Goal: Task Accomplishment & Management: Manage account settings

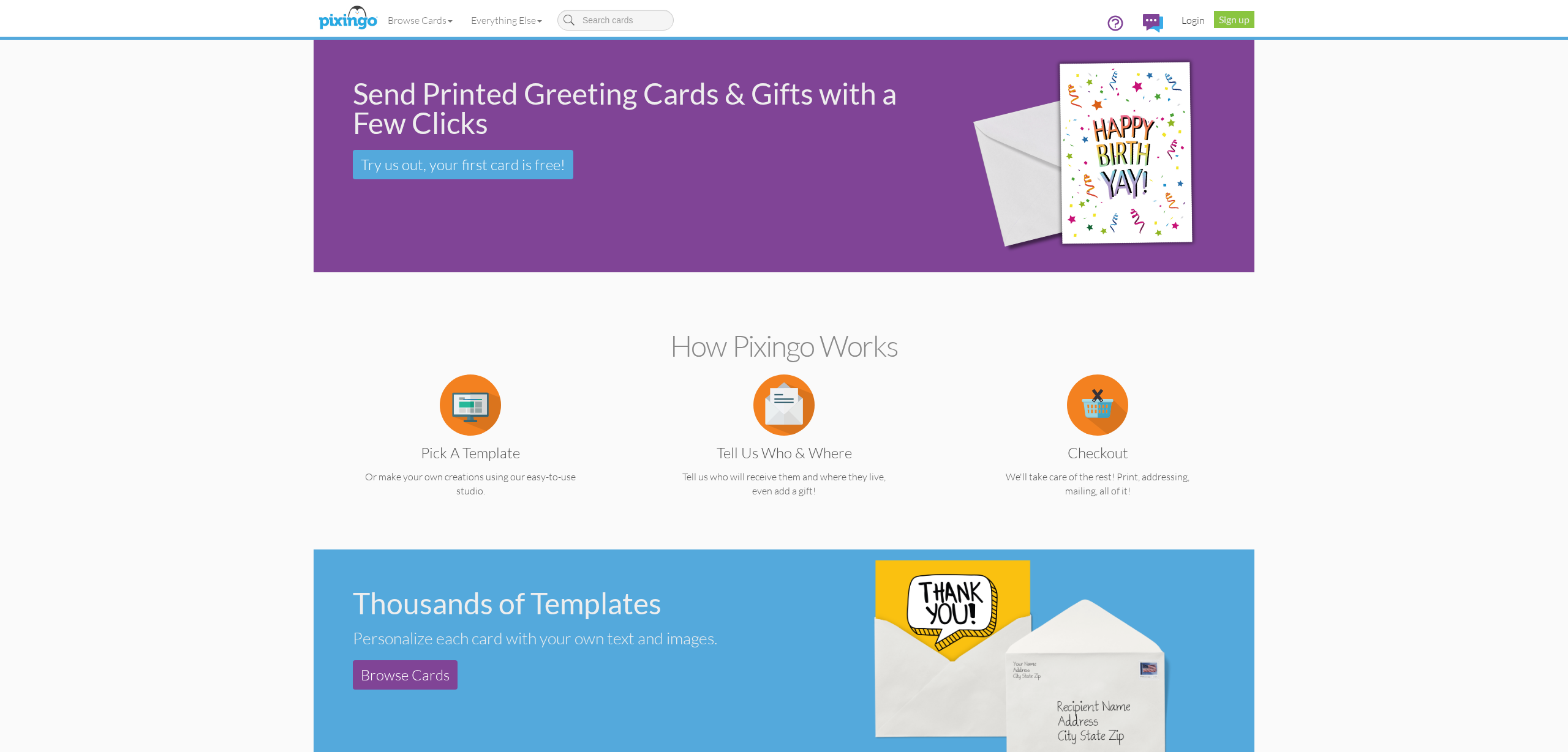
click at [1194, 28] on link "Login" at bounding box center [1193, 20] width 42 height 30
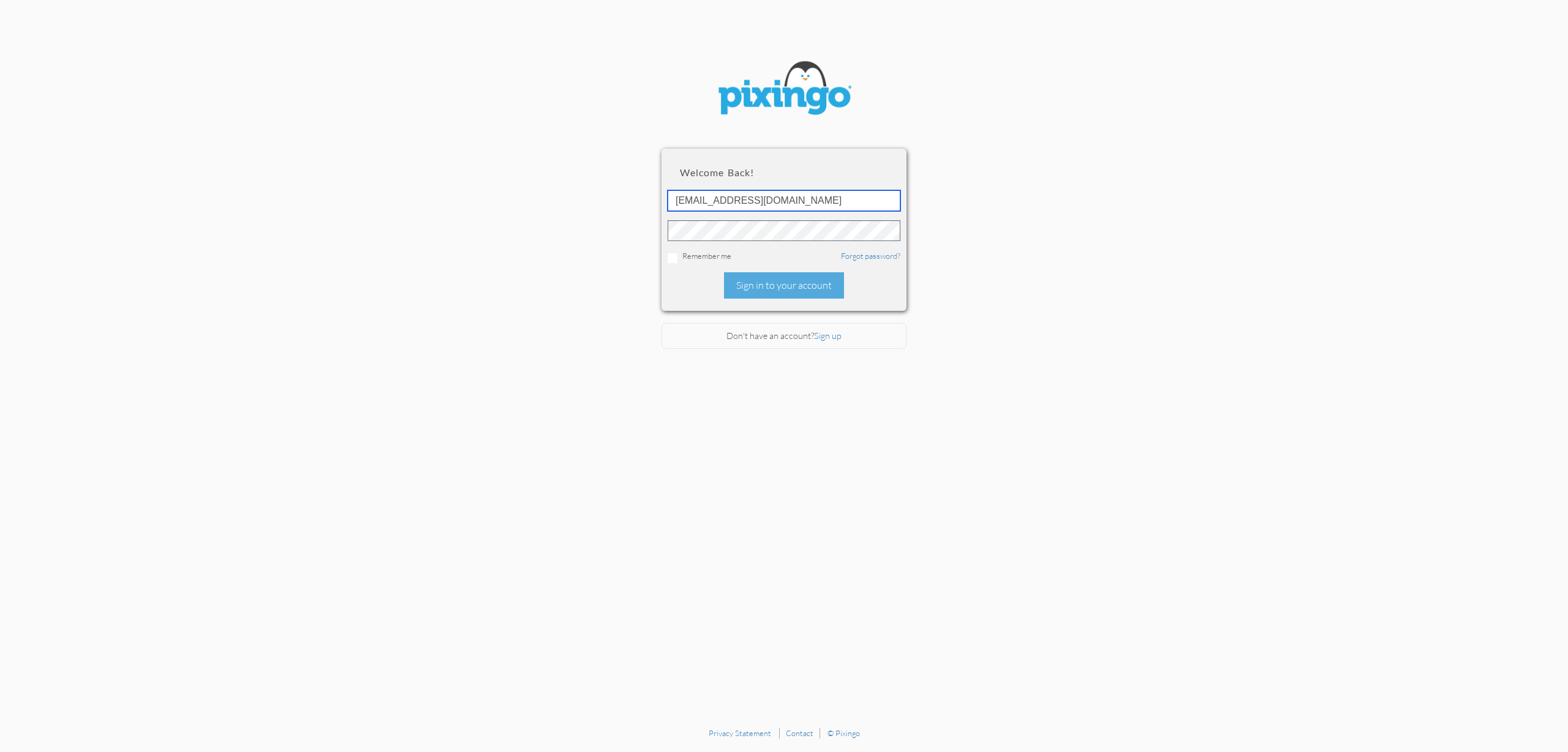
type input "[EMAIL_ADDRESS][DOMAIN_NAME]"
click at [760, 282] on div "Sign in to your account" at bounding box center [784, 285] width 120 height 26
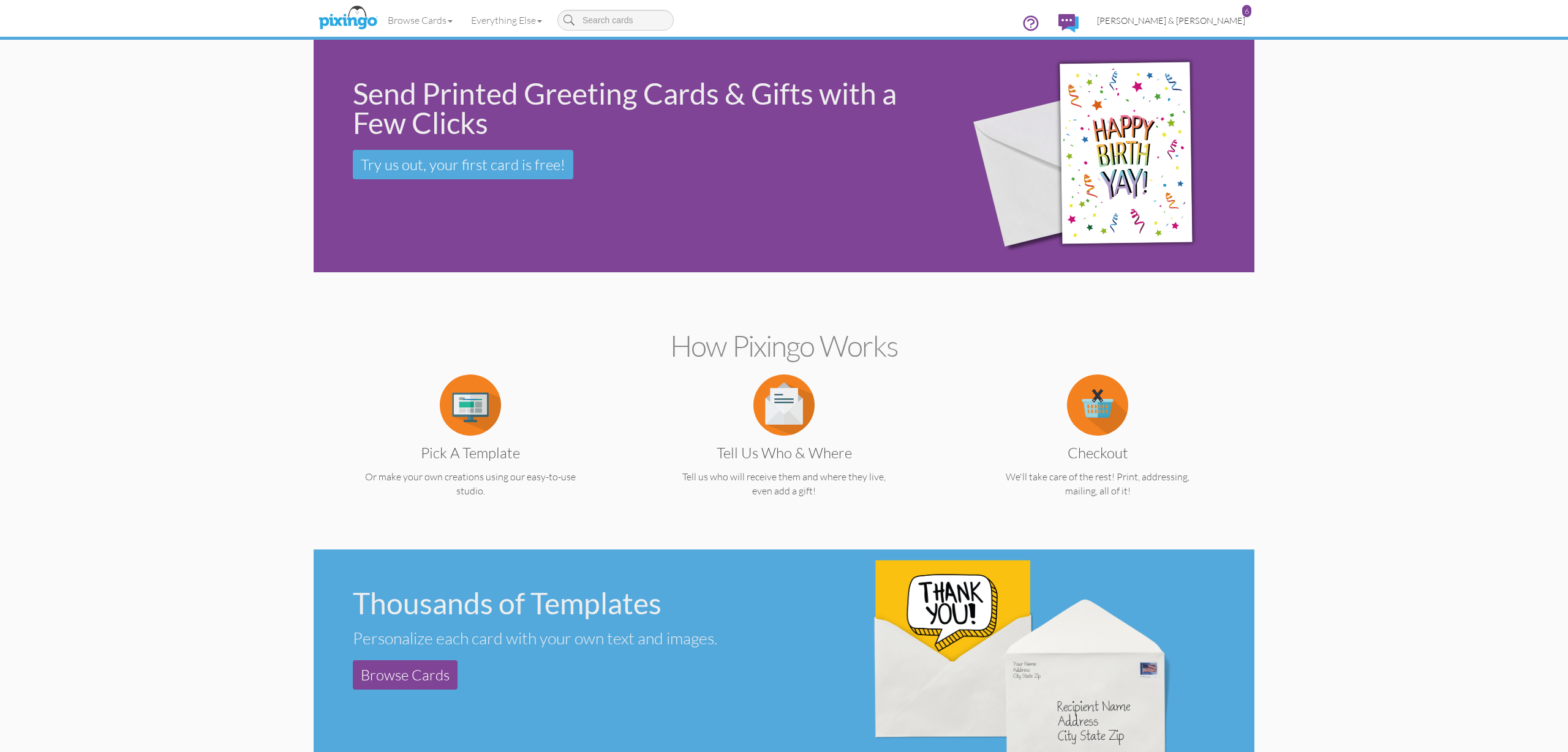
click at [1205, 21] on span "[PERSON_NAME] & [PERSON_NAME]" at bounding box center [1171, 21] width 149 height 11
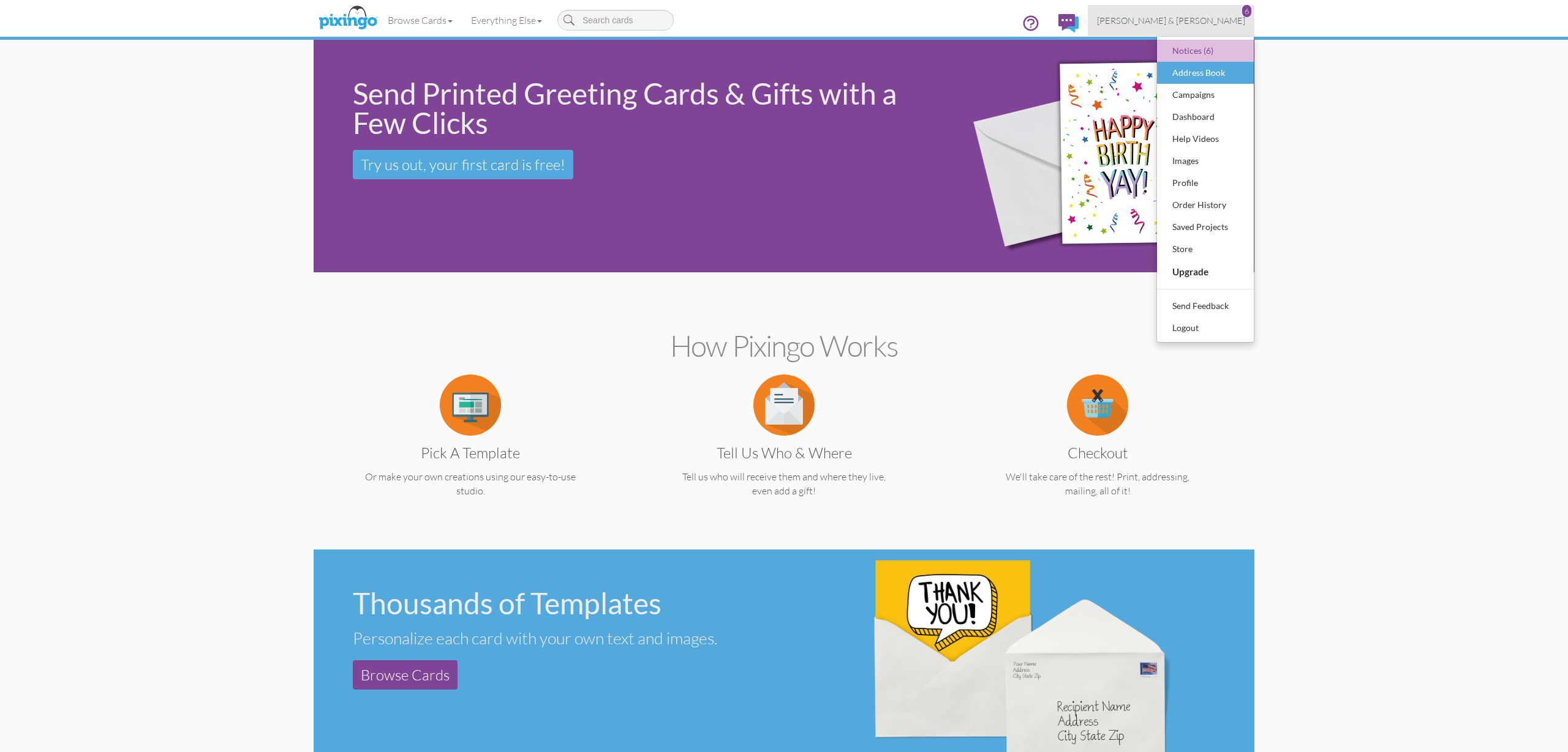
click at [1201, 70] on div "Address Book" at bounding box center [1205, 73] width 72 height 18
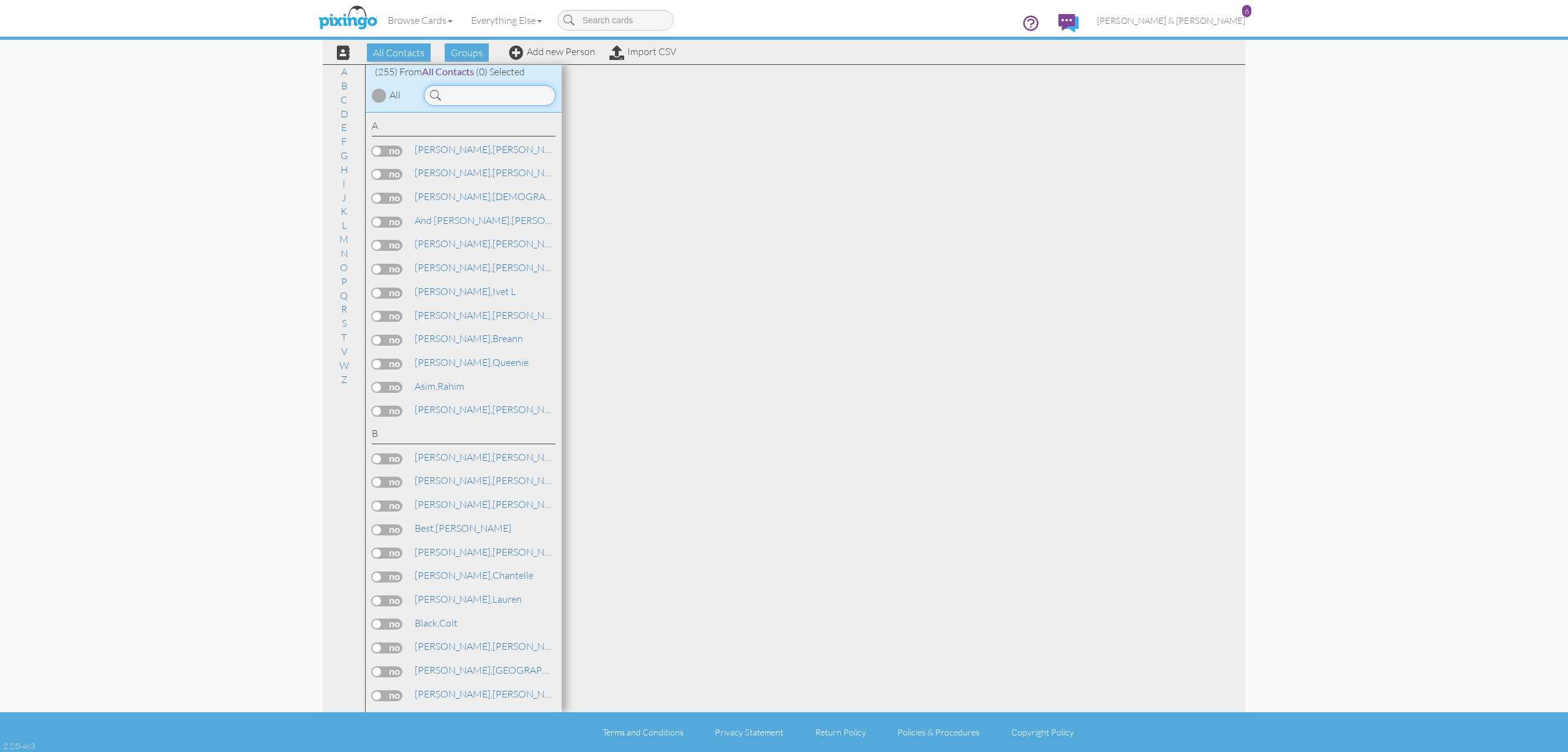
click at [477, 98] on input at bounding box center [489, 95] width 131 height 21
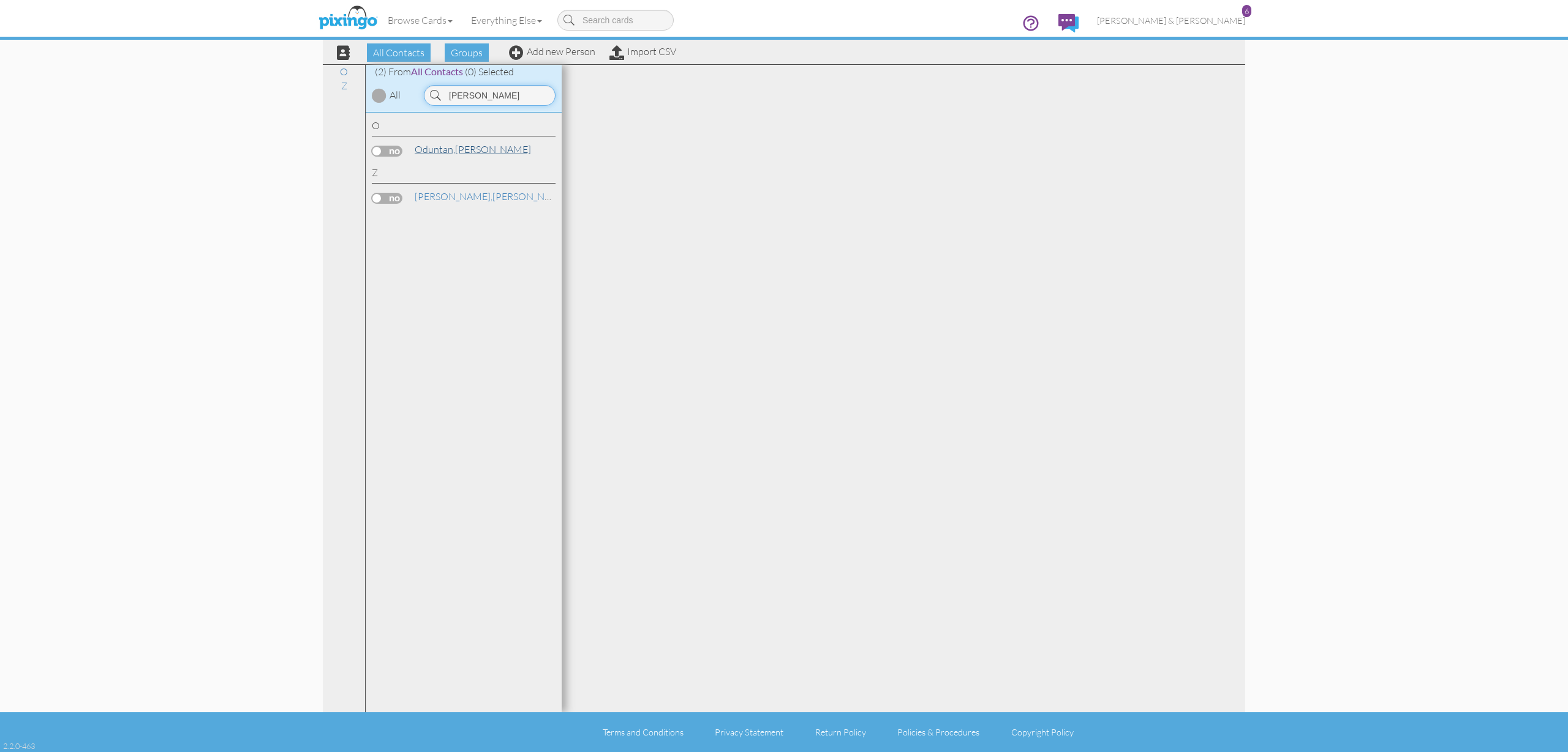
type input "elizabeth"
click at [438, 151] on span "Oduntan," at bounding box center [434, 149] width 40 height 12
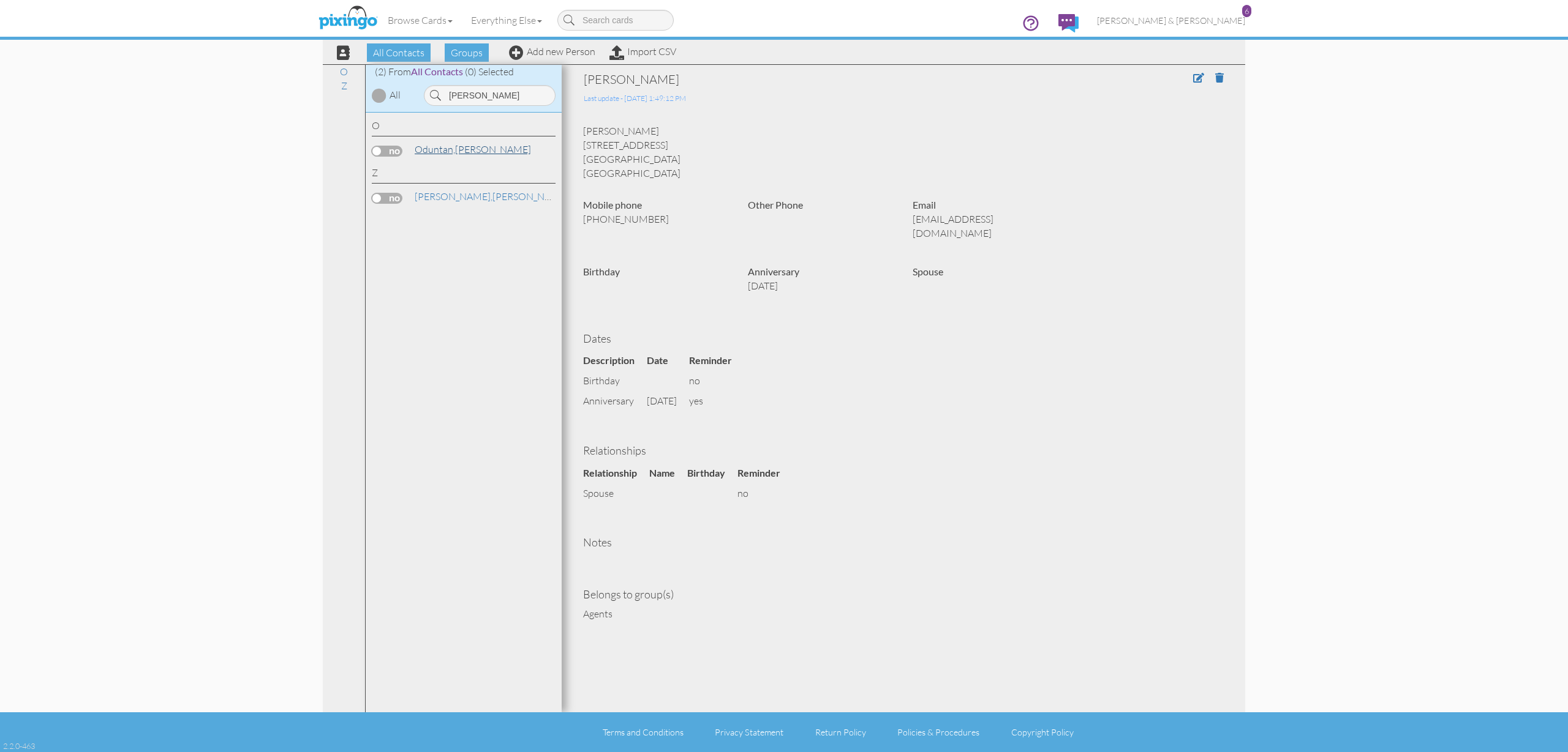
click at [444, 148] on span "Oduntan," at bounding box center [434, 149] width 40 height 12
click at [1217, 79] on span at bounding box center [1219, 78] width 8 height 10
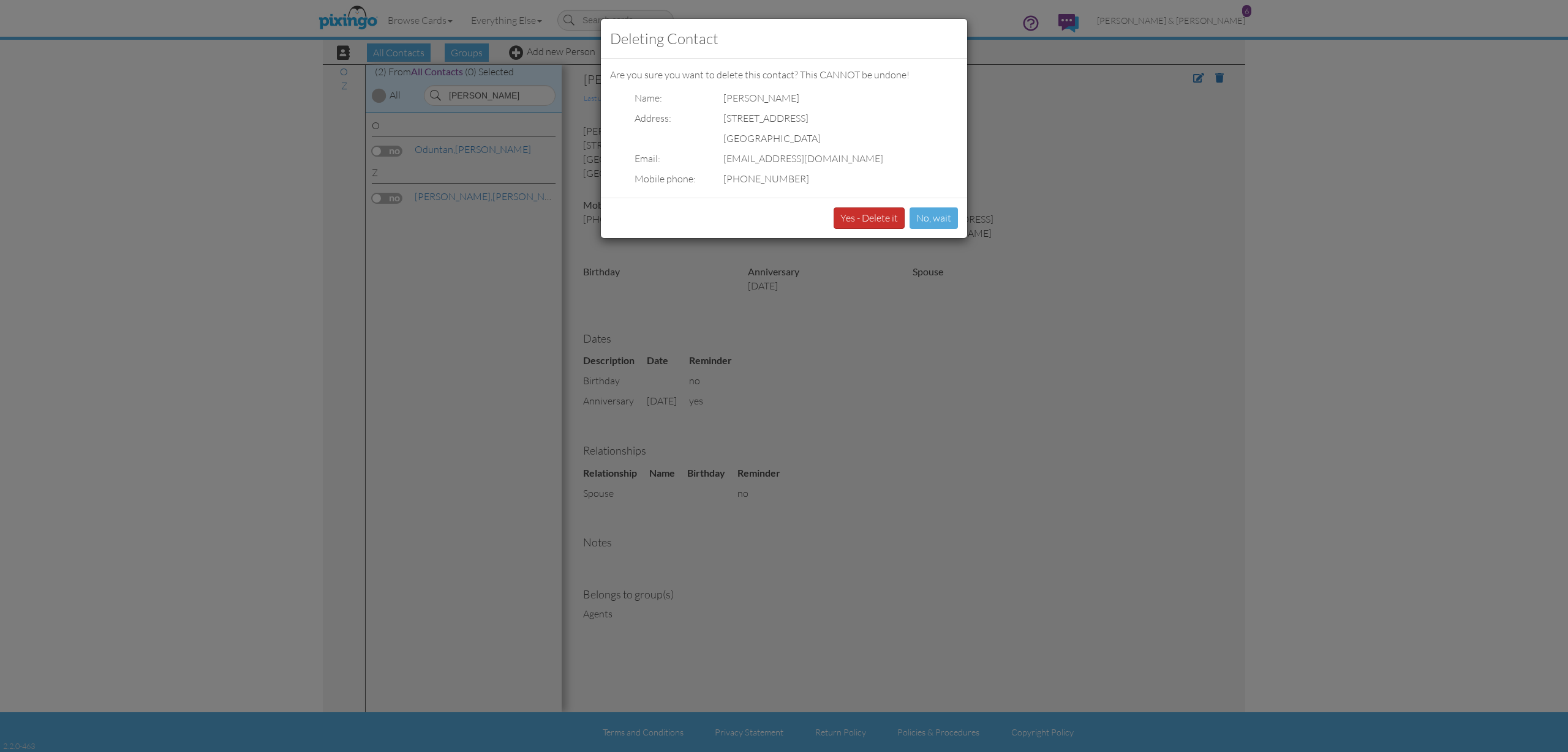
click at [888, 213] on button "Yes - Delete it" at bounding box center [869, 218] width 71 height 21
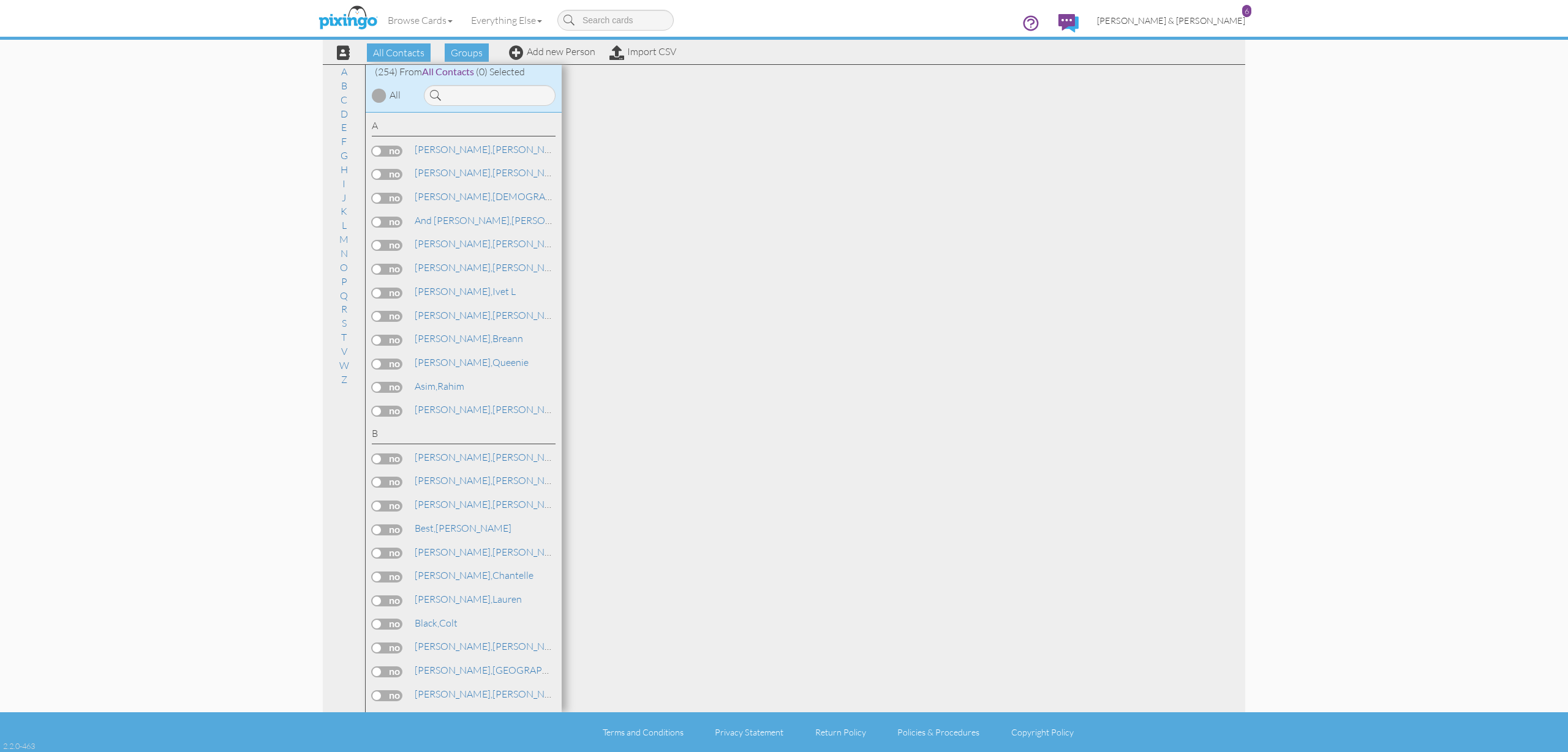
click at [1199, 21] on span "[PERSON_NAME] & [PERSON_NAME]" at bounding box center [1171, 21] width 149 height 11
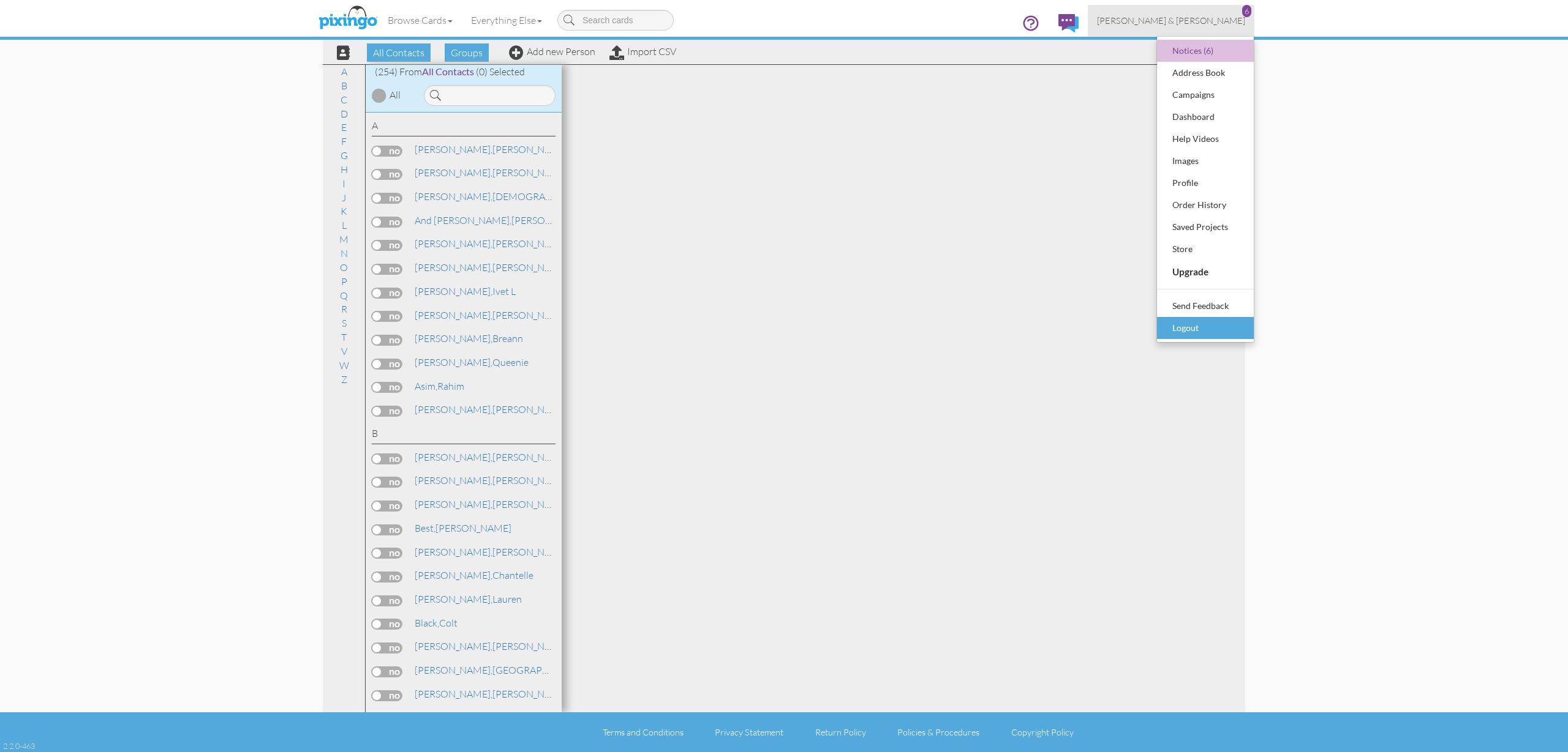
click at [1194, 325] on div "Logout" at bounding box center [1205, 328] width 72 height 18
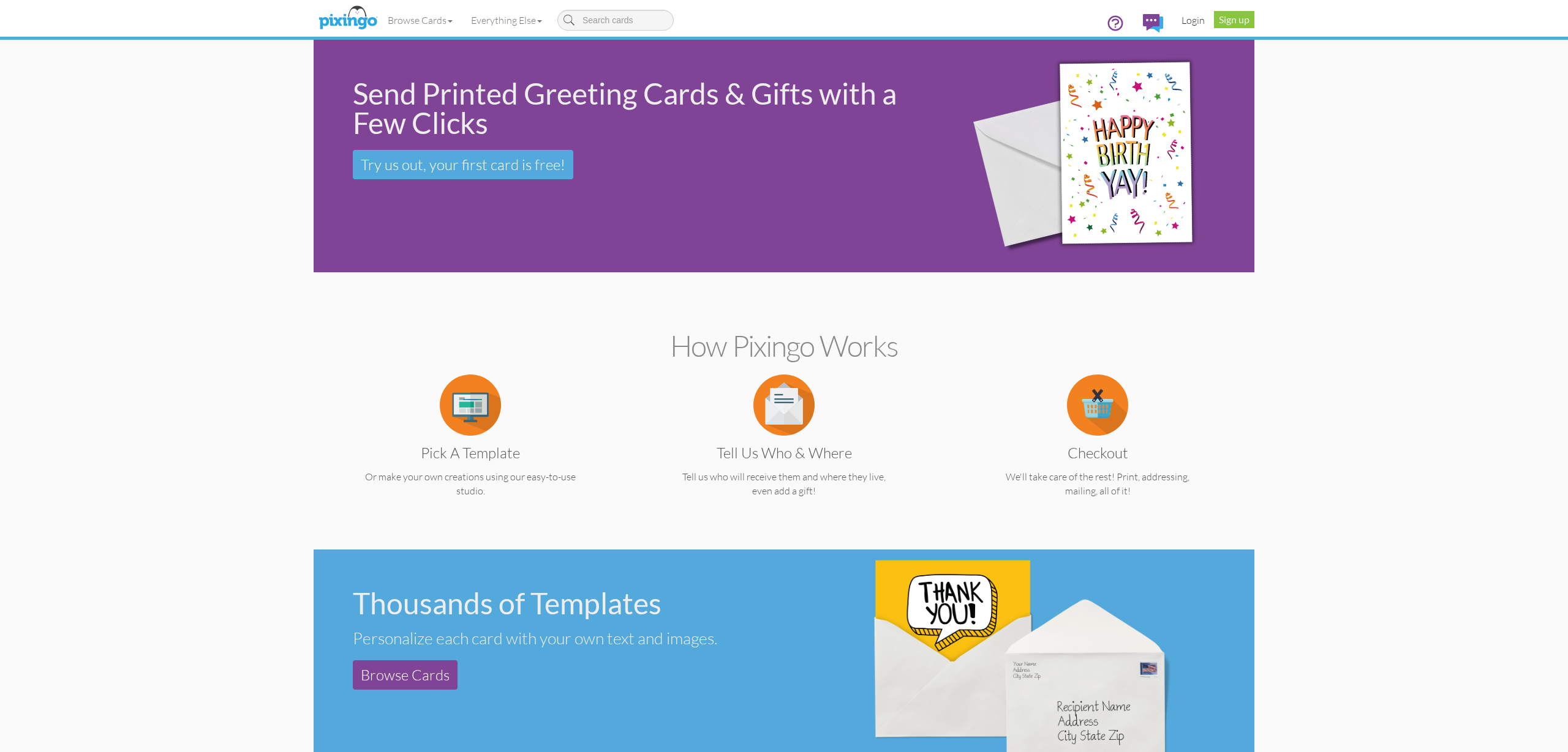
click at [1186, 24] on link "Login" at bounding box center [1193, 20] width 42 height 30
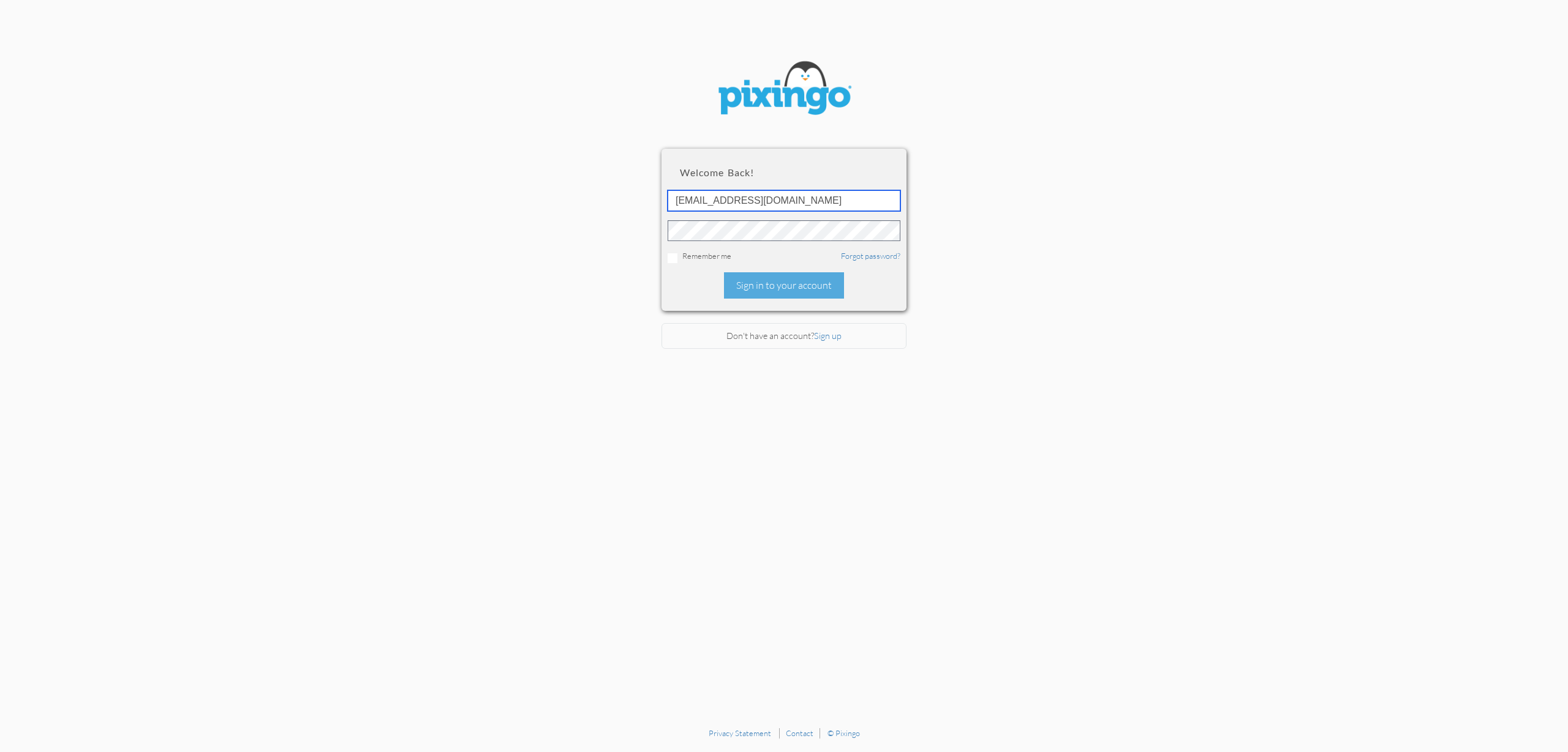
type input "[EMAIL_ADDRESS][DOMAIN_NAME]"
click at [746, 280] on div "Sign in to your account" at bounding box center [784, 285] width 120 height 26
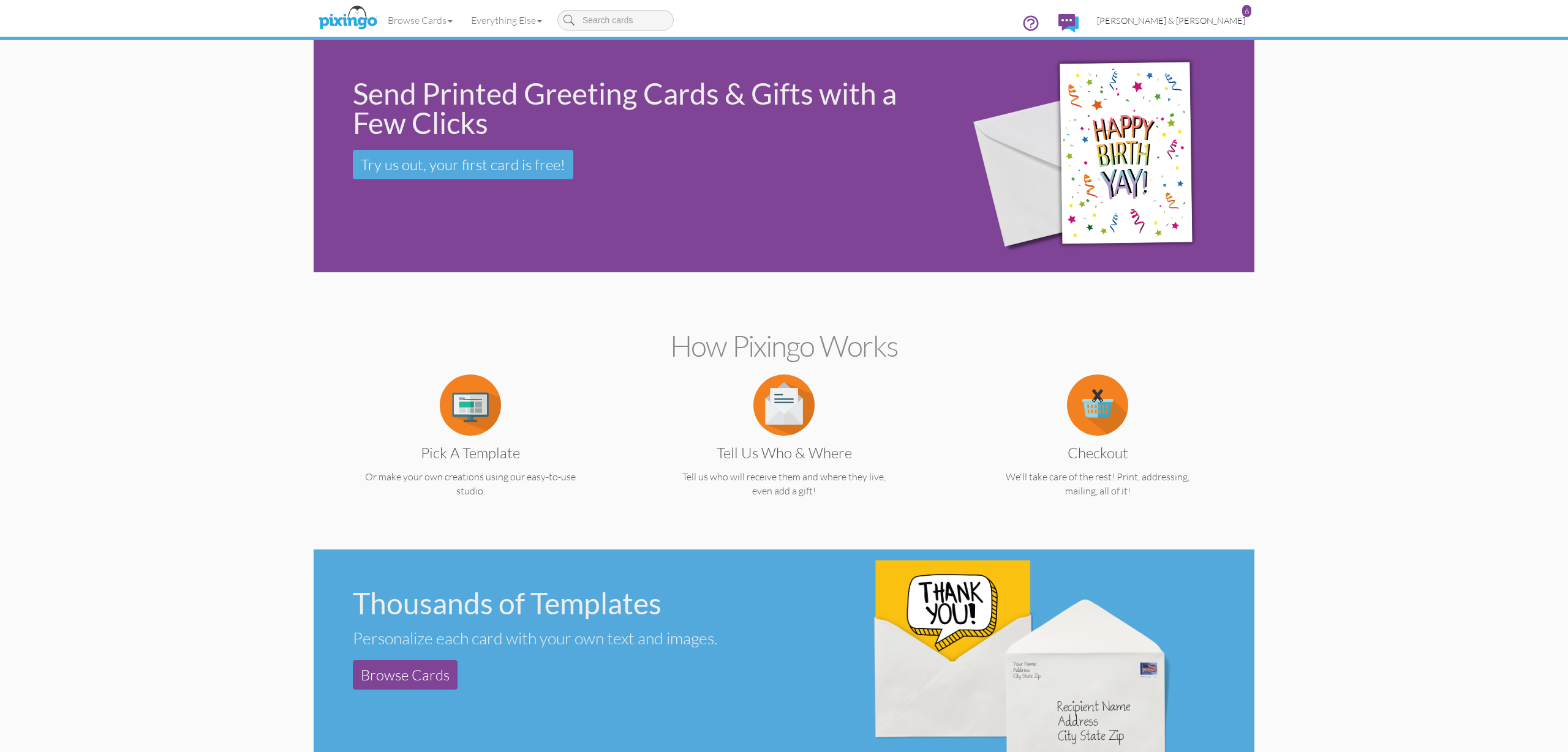
click at [1185, 18] on span "[PERSON_NAME] & [PERSON_NAME]" at bounding box center [1171, 21] width 149 height 11
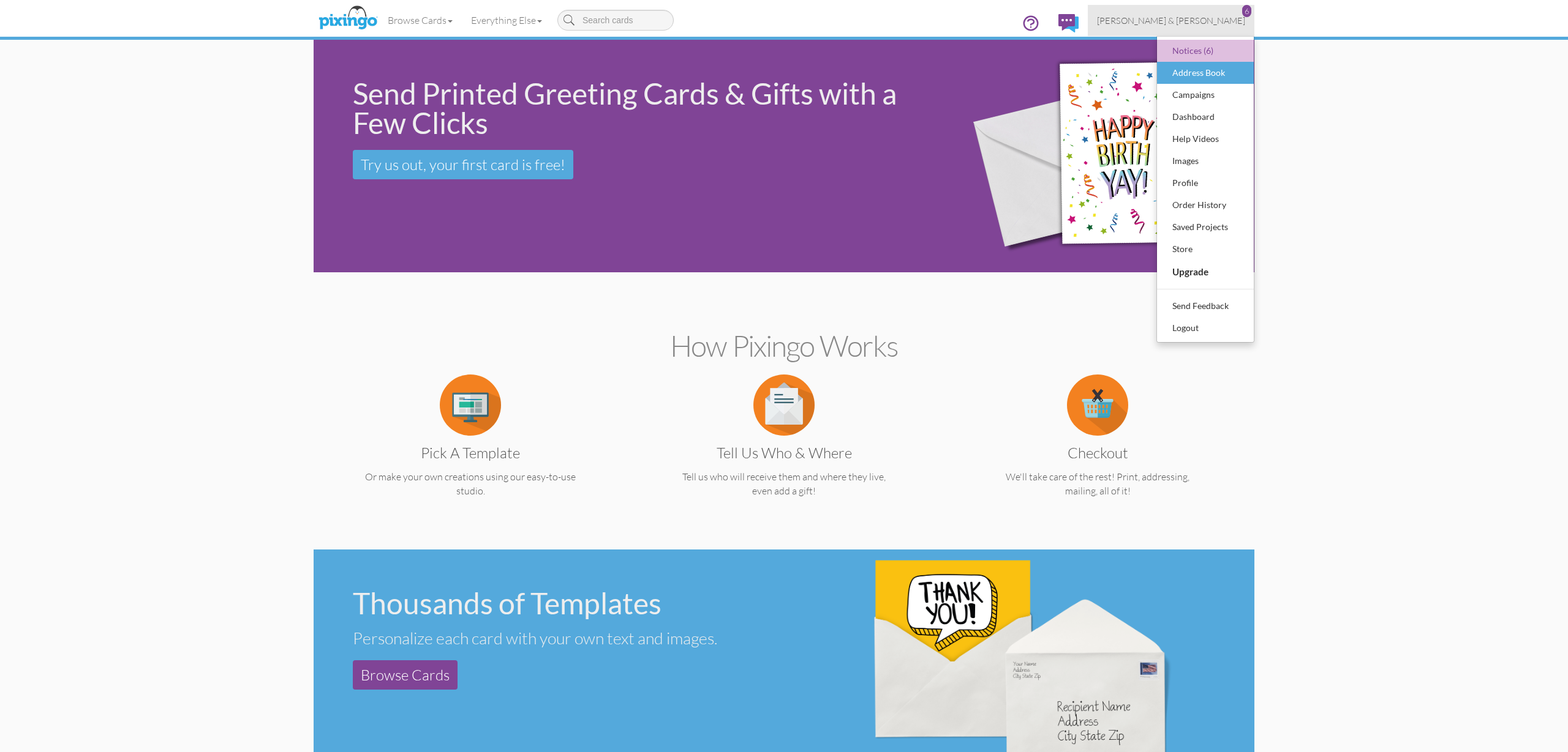
click at [1190, 75] on div "Address Book" at bounding box center [1205, 73] width 72 height 18
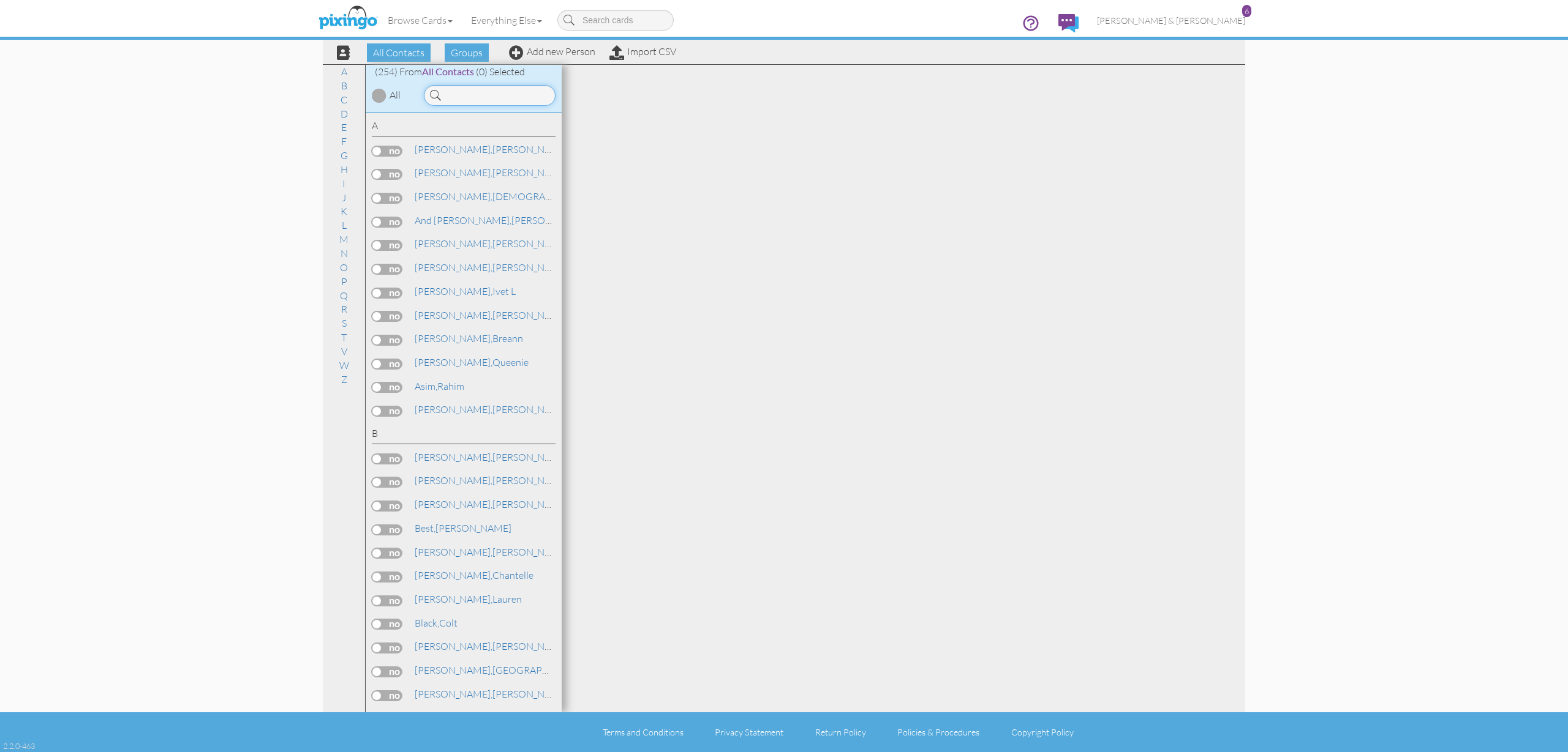
click at [489, 98] on input at bounding box center [489, 95] width 131 height 21
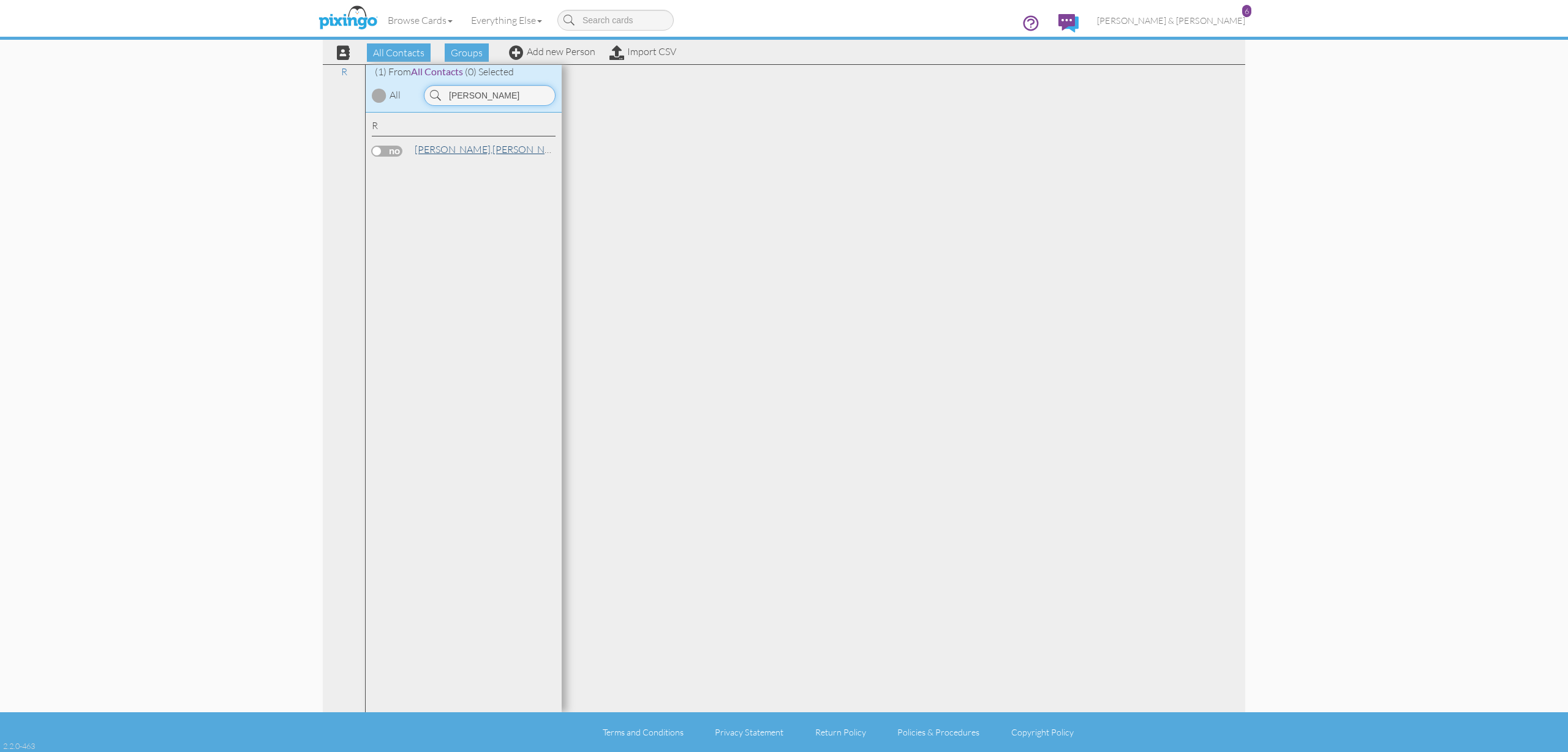
type input "carolyn"
click at [444, 146] on span "Reeder," at bounding box center [453, 149] width 78 height 12
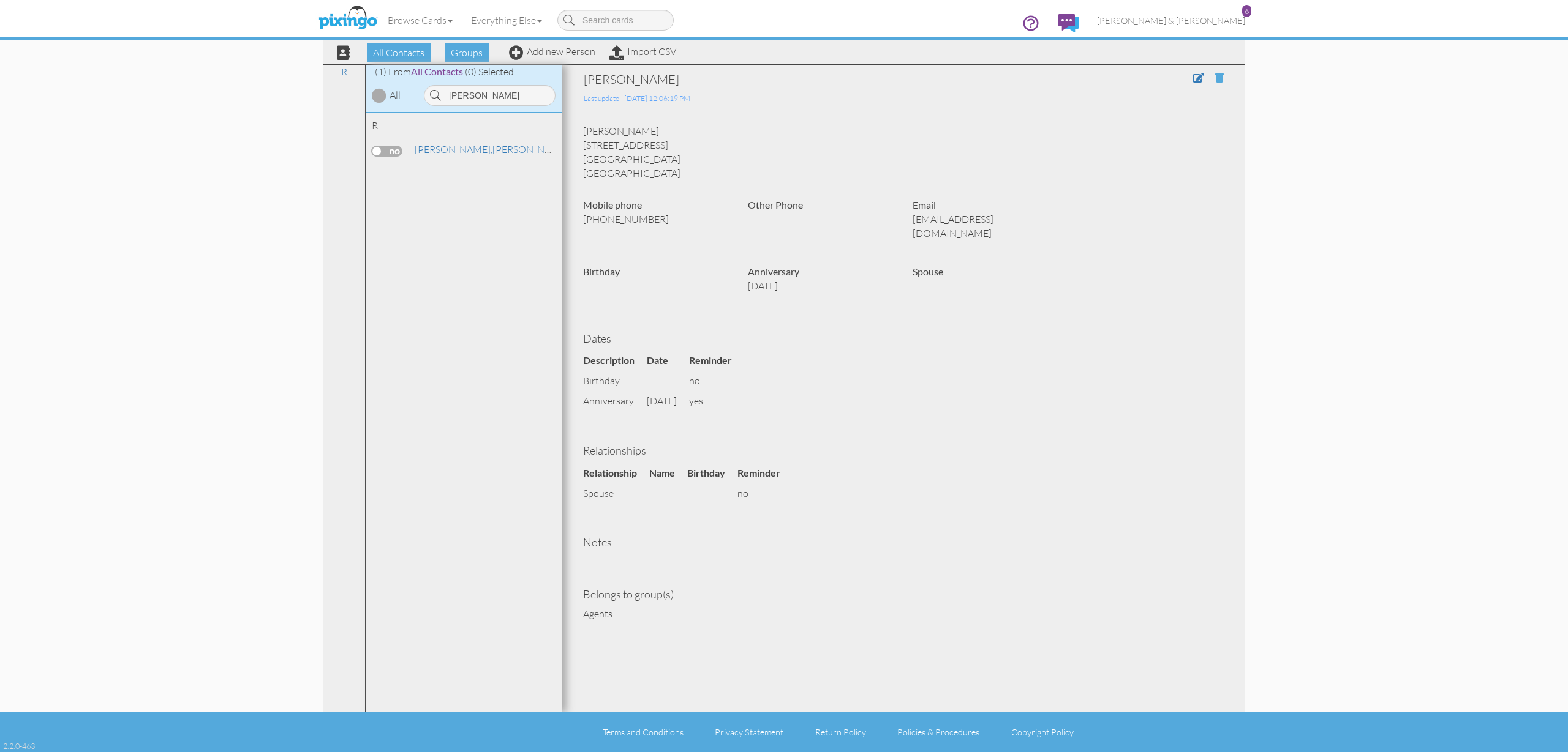
click at [1216, 76] on span at bounding box center [1219, 78] width 8 height 10
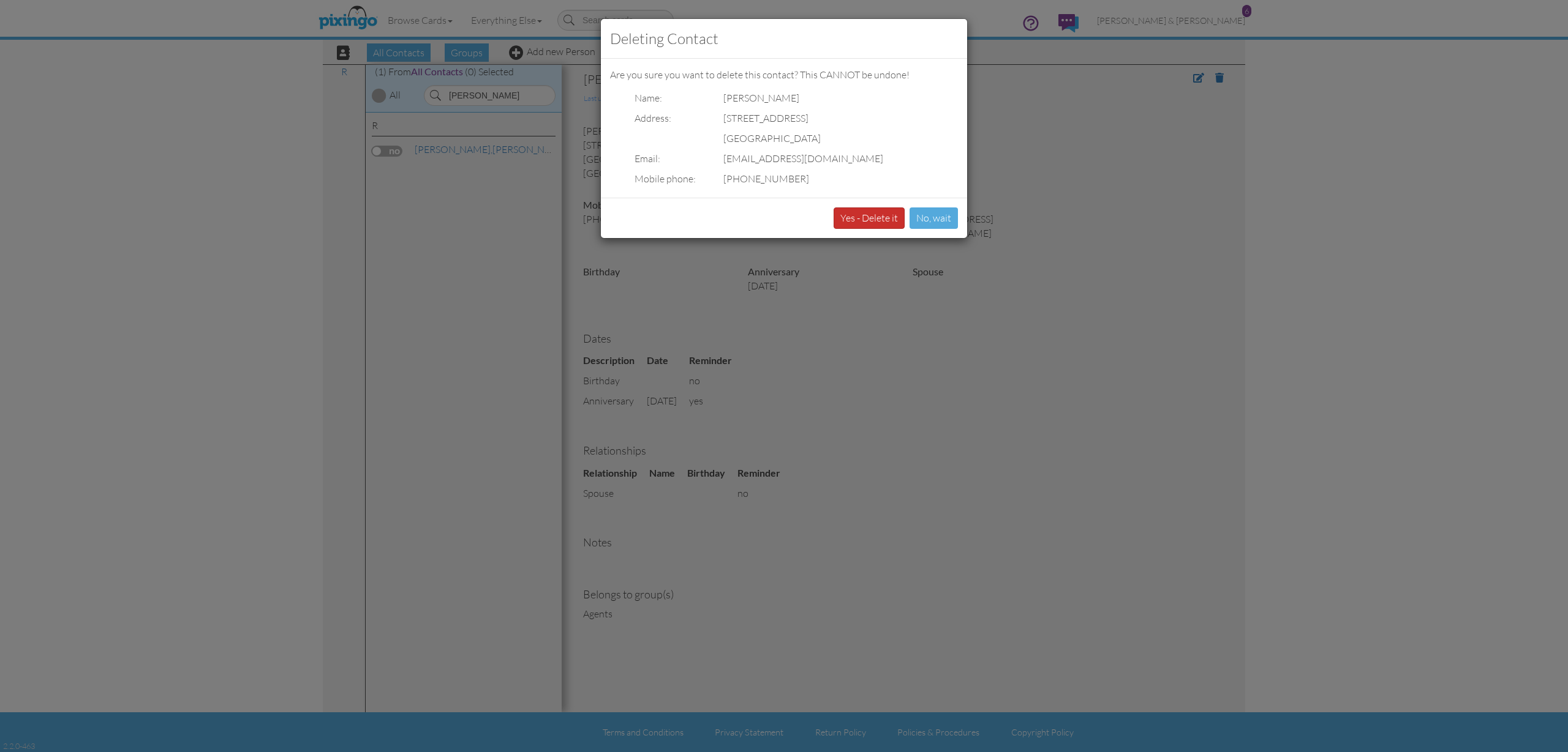
click at [877, 213] on button "Yes - Delete it" at bounding box center [869, 218] width 71 height 21
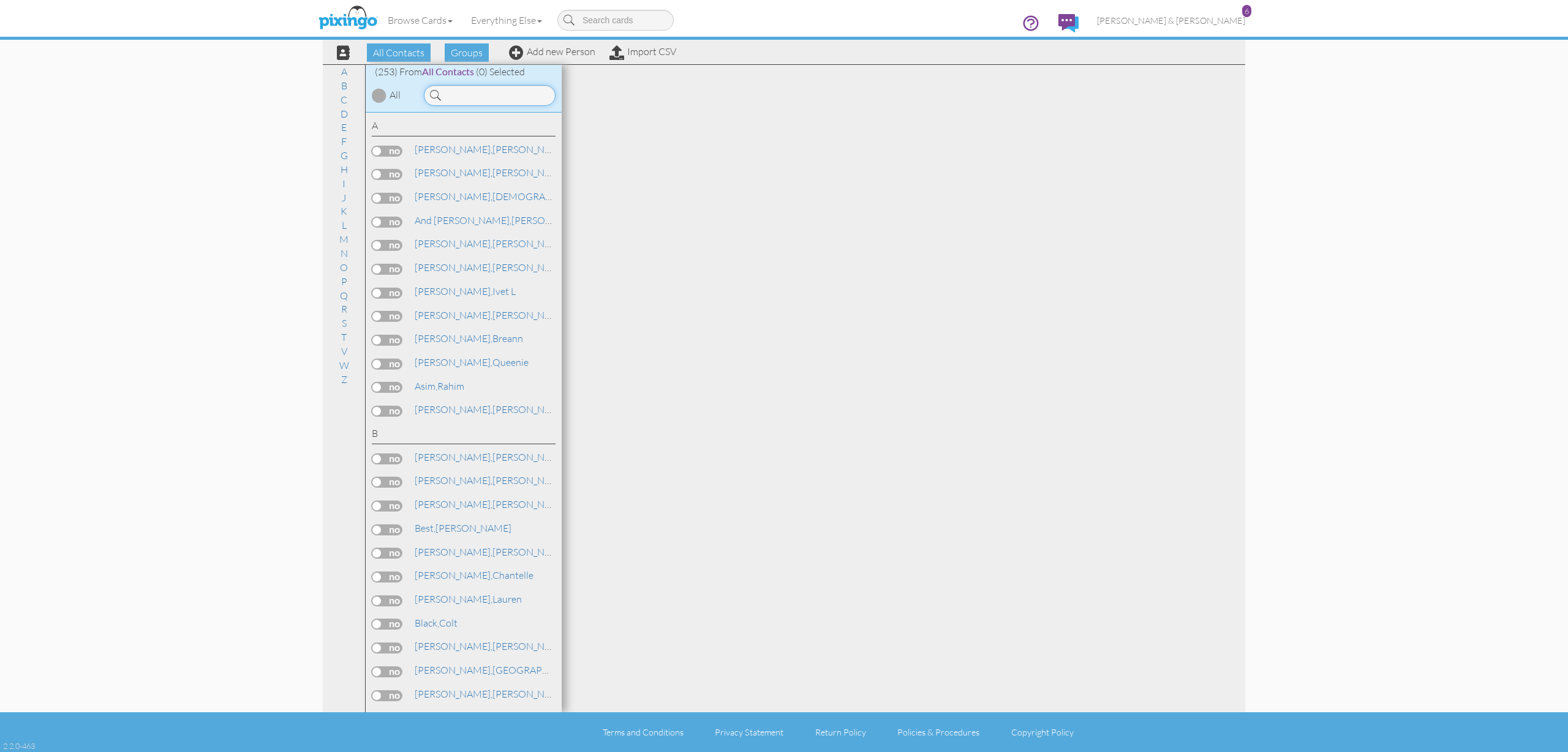
click at [502, 93] on input at bounding box center [489, 95] width 131 height 21
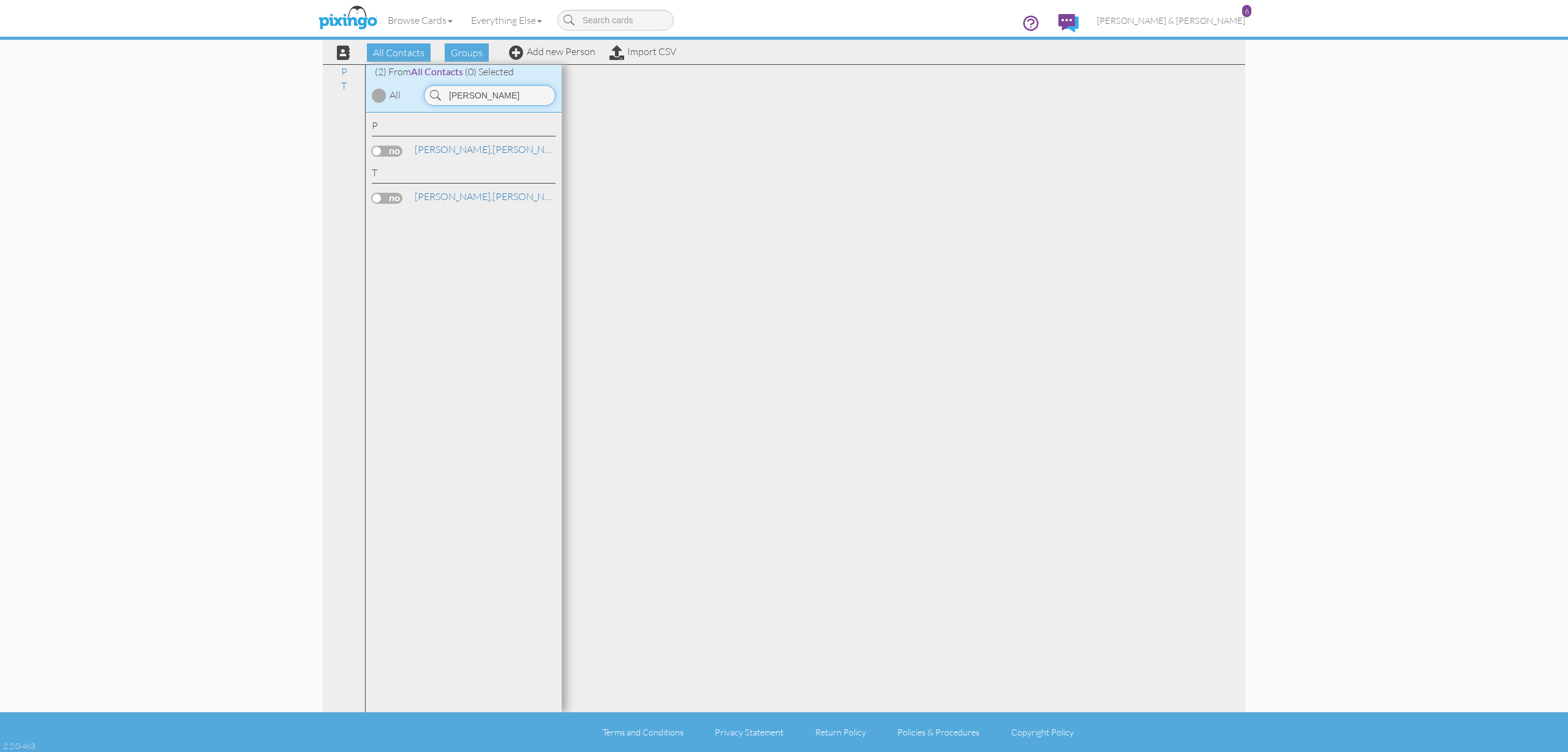
type input "[PERSON_NAME]"
drag, startPoint x: 502, startPoint y: 93, endPoint x: 436, endPoint y: 198, distance: 124.0
click at [436, 198] on span "[PERSON_NAME]," at bounding box center [453, 196] width 78 height 12
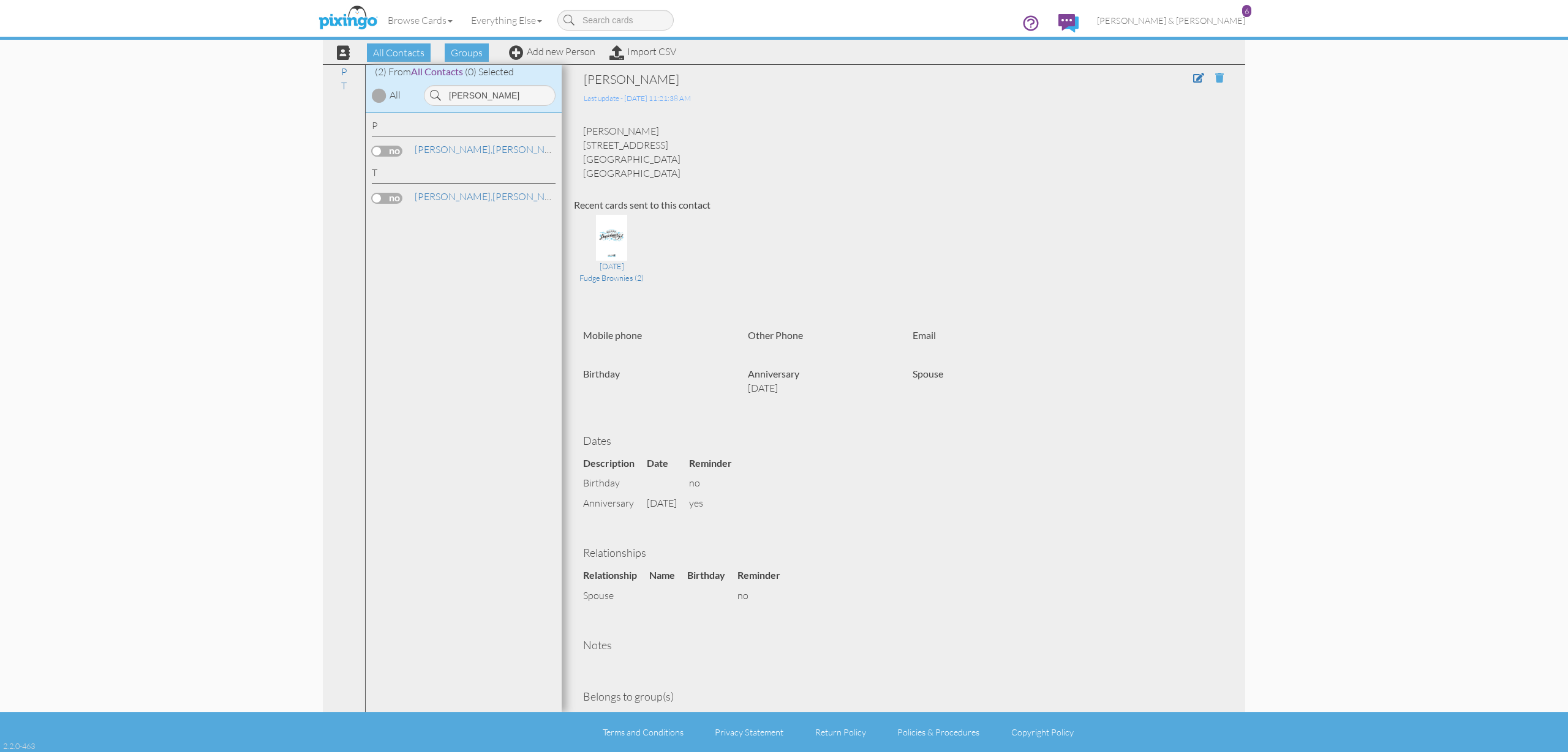
click at [1219, 79] on span at bounding box center [1219, 78] width 8 height 10
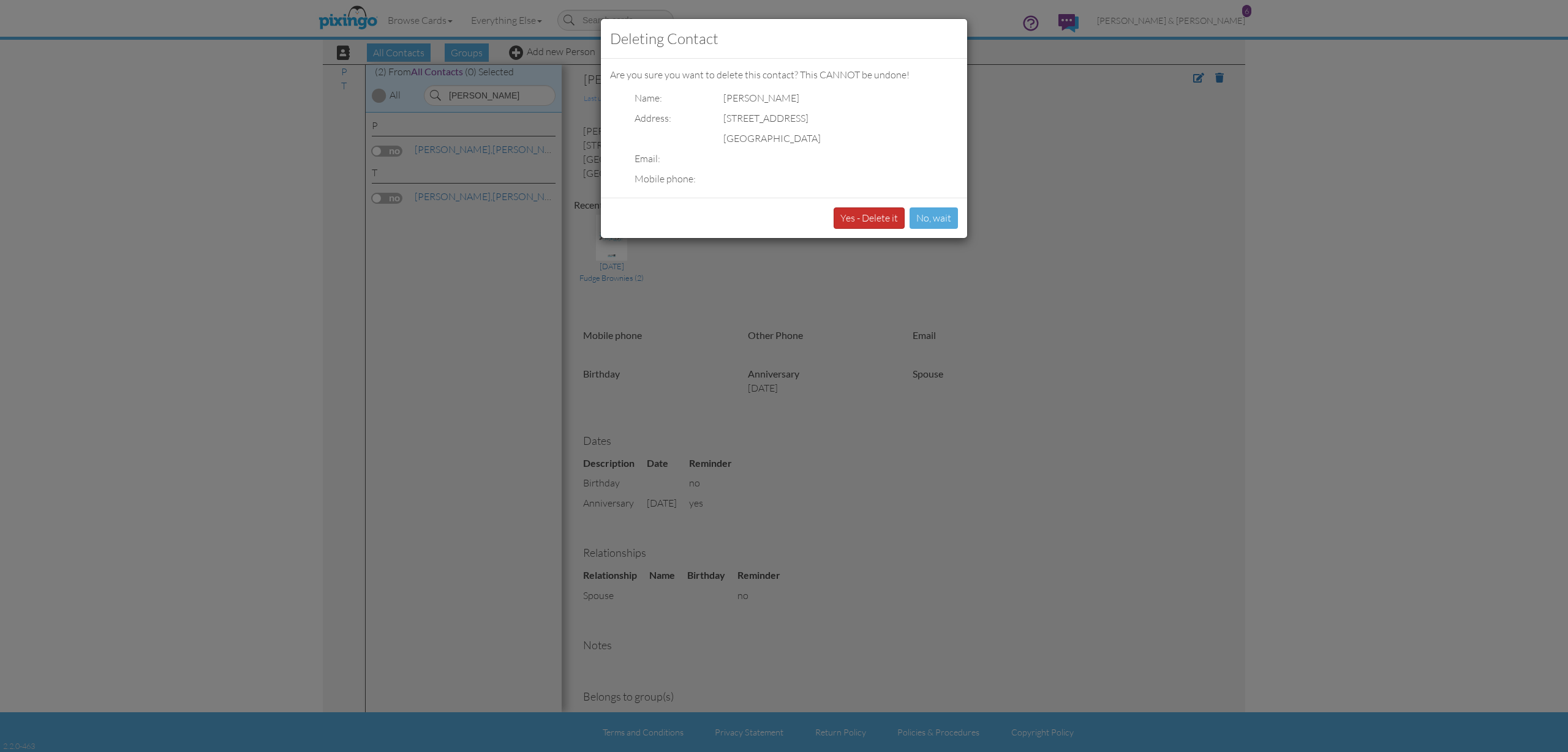
click at [866, 223] on button "Yes - Delete it" at bounding box center [869, 218] width 71 height 21
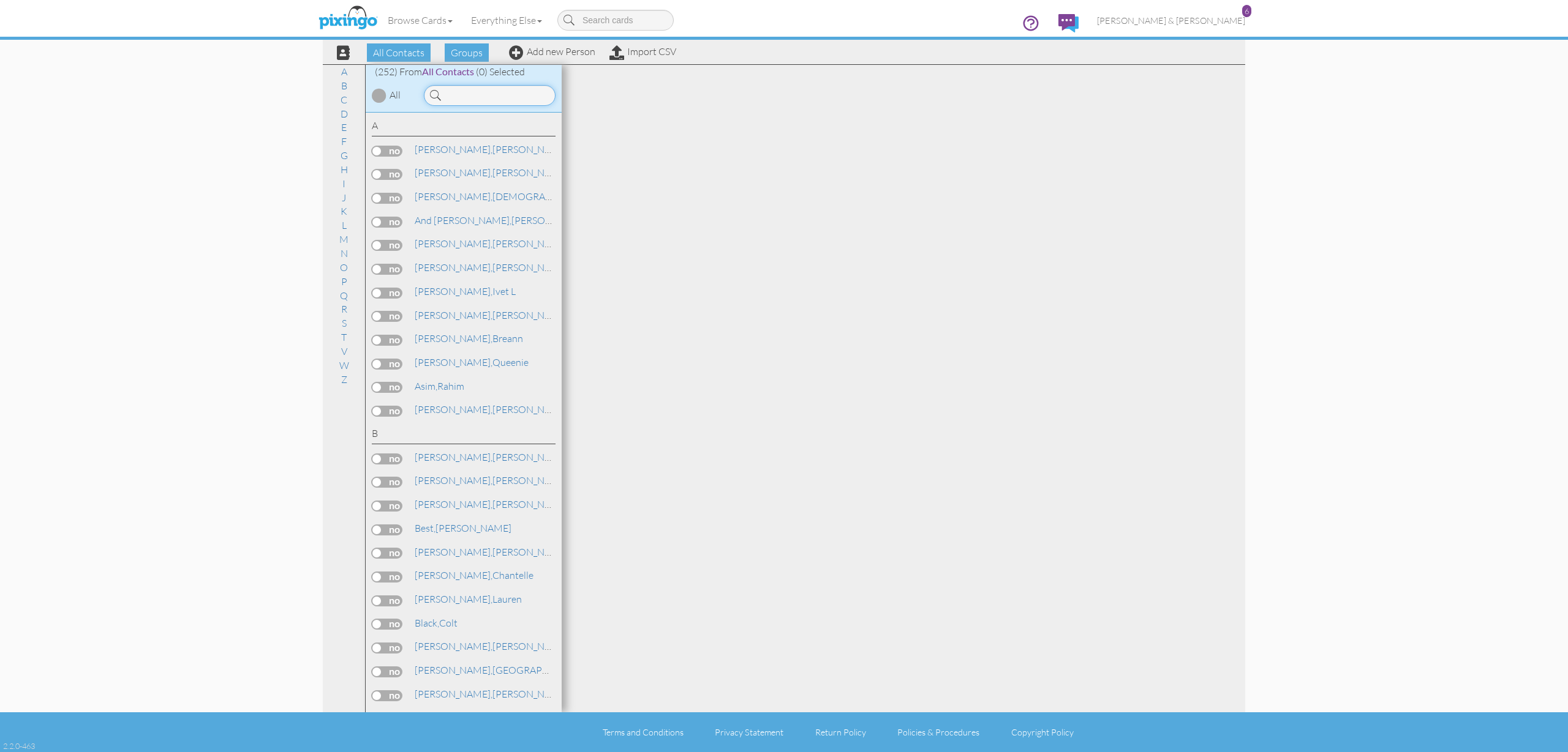
click at [453, 93] on input at bounding box center [489, 95] width 131 height 21
type input "reno"
